Goal: Check status: Check status

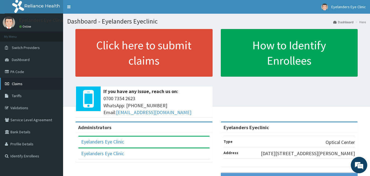
click at [24, 86] on link "Claims" at bounding box center [31, 84] width 63 height 12
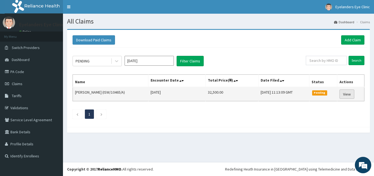
click at [351, 93] on link "View" at bounding box center [347, 94] width 15 height 9
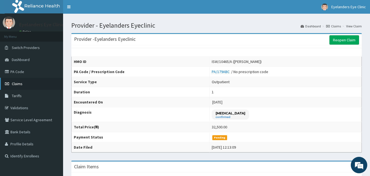
click at [32, 86] on link "Claims" at bounding box center [31, 84] width 63 height 12
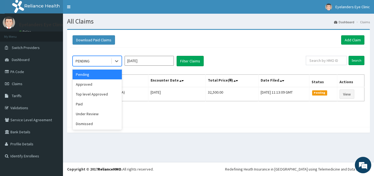
click at [92, 84] on div "Approved" at bounding box center [97, 84] width 49 height 10
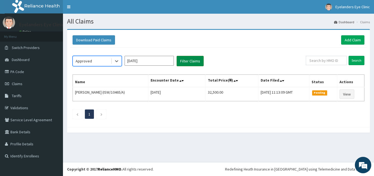
click at [193, 62] on button "Filter Claims" at bounding box center [190, 61] width 27 height 10
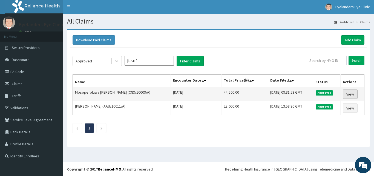
click at [352, 94] on link "View" at bounding box center [350, 94] width 15 height 9
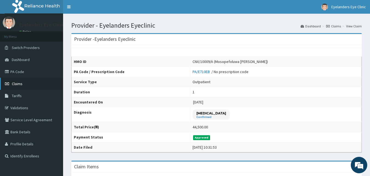
click at [34, 88] on link "Claims" at bounding box center [31, 84] width 63 height 12
